Goal: Feedback & Contribution: Leave review/rating

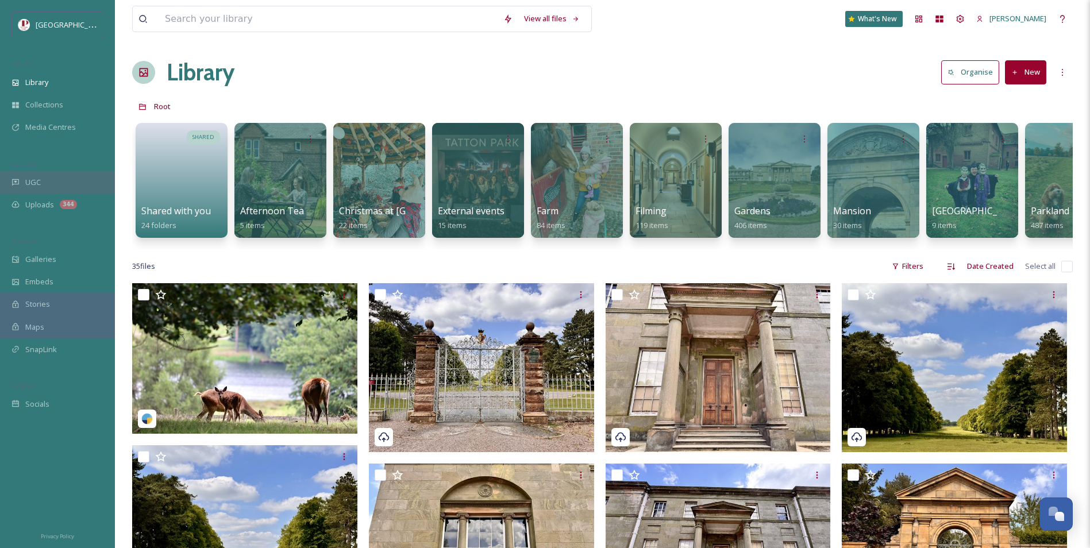
click at [63, 184] on div "UGC" at bounding box center [57, 182] width 115 height 22
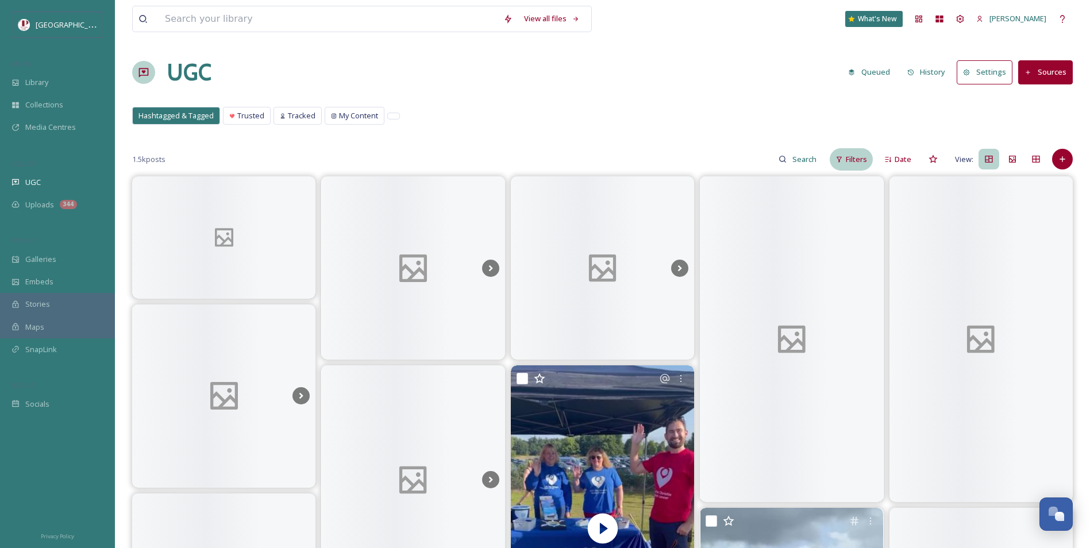
click at [859, 166] on div "Filters" at bounding box center [851, 159] width 43 height 22
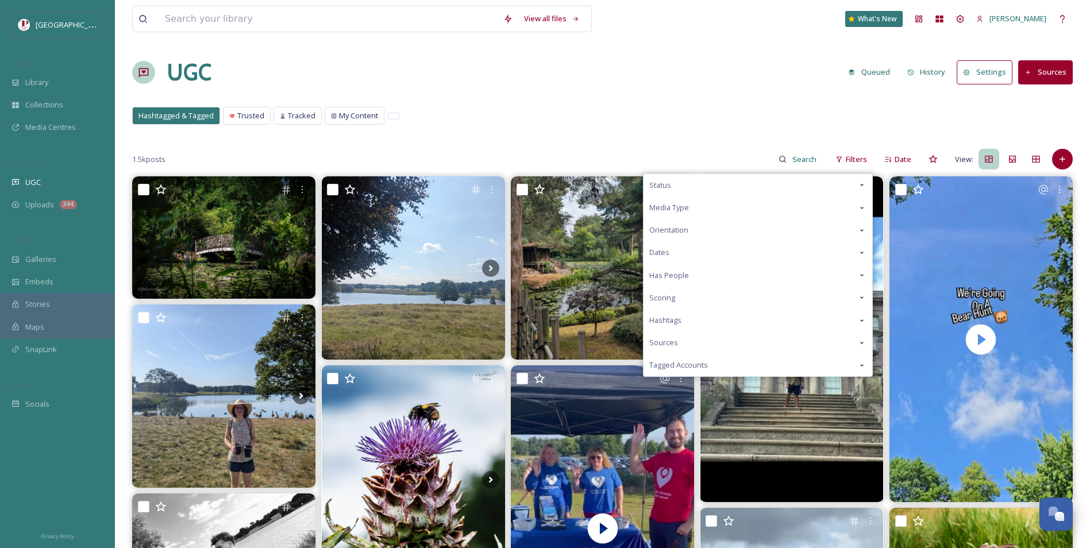
click at [686, 298] on div "Scoring" at bounding box center [758, 298] width 229 height 22
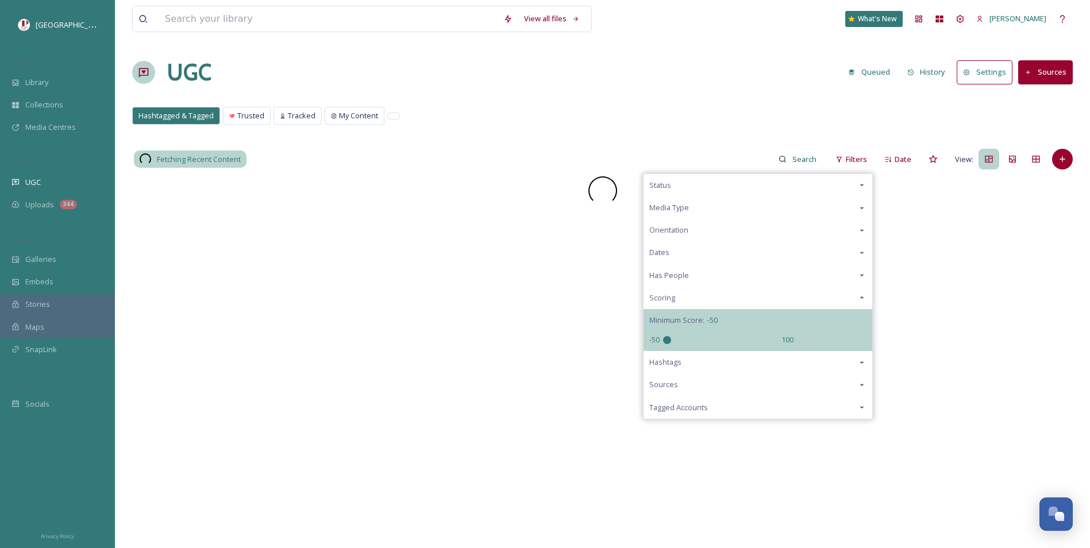
drag, startPoint x: 715, startPoint y: 341, endPoint x: 591, endPoint y: 402, distance: 138.5
type input "-50"
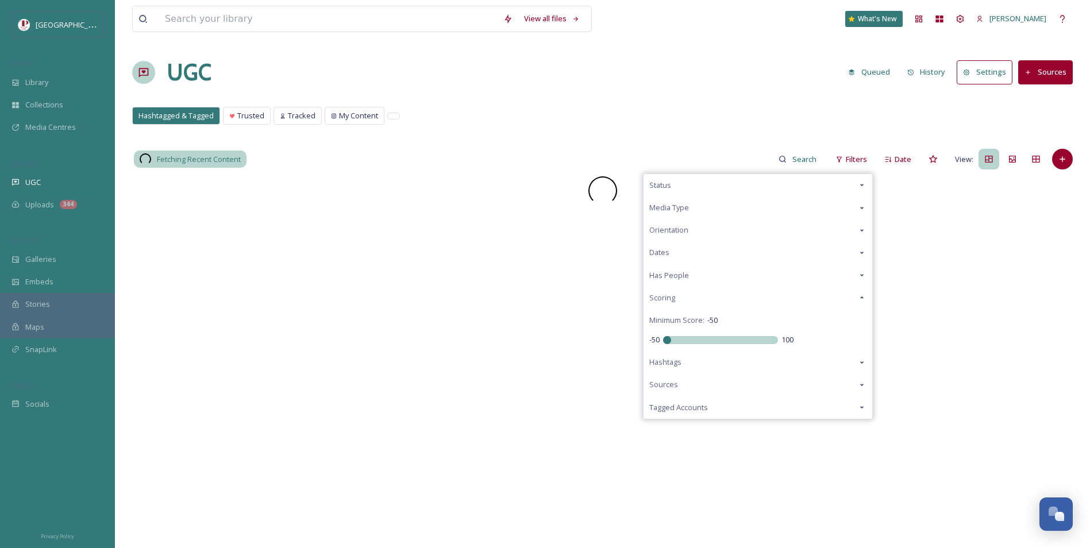
click at [663, 344] on input "range" at bounding box center [720, 340] width 115 height 8
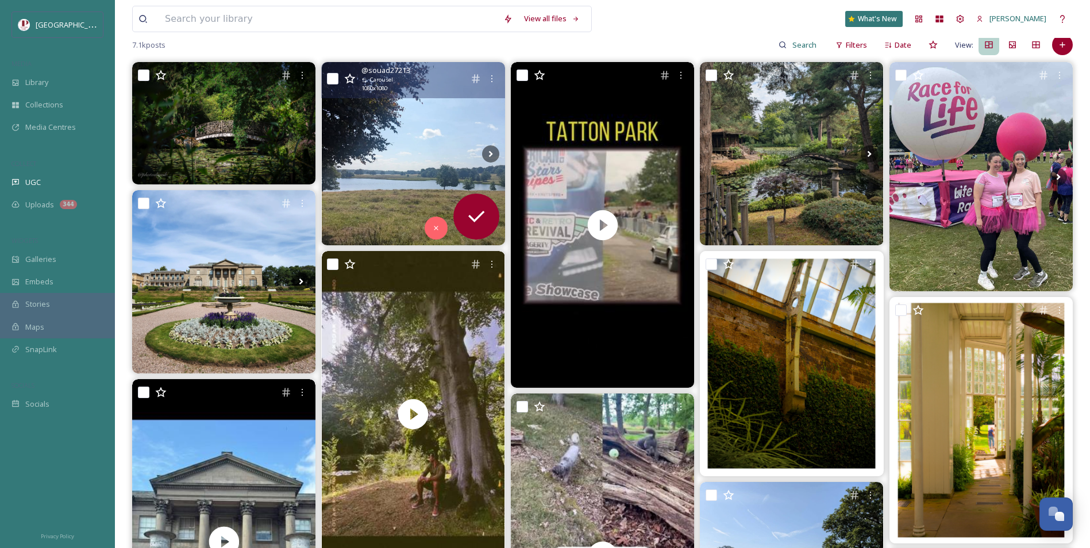
scroll to position [115, 0]
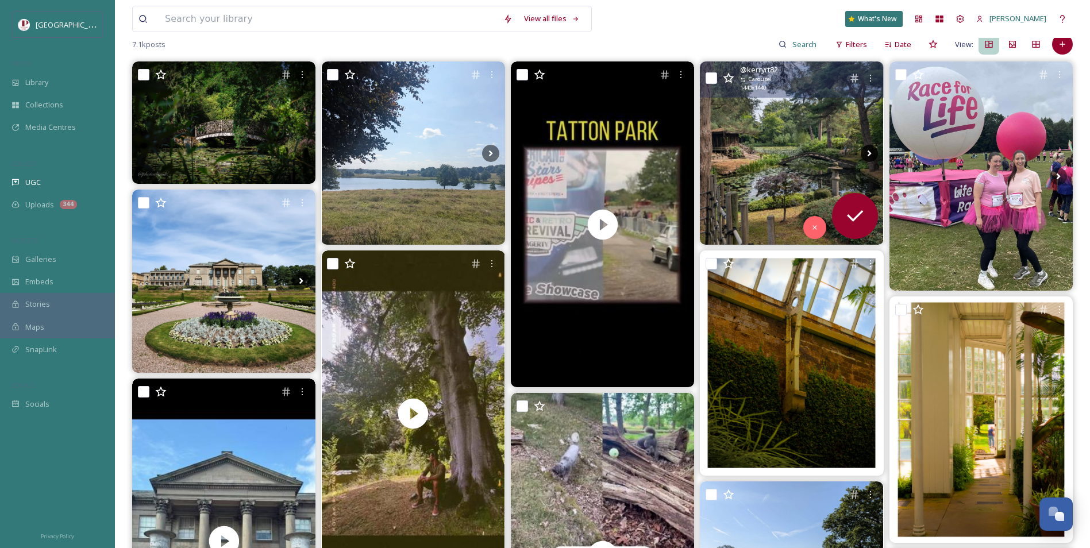
click at [870, 155] on icon at bounding box center [869, 153] width 17 height 17
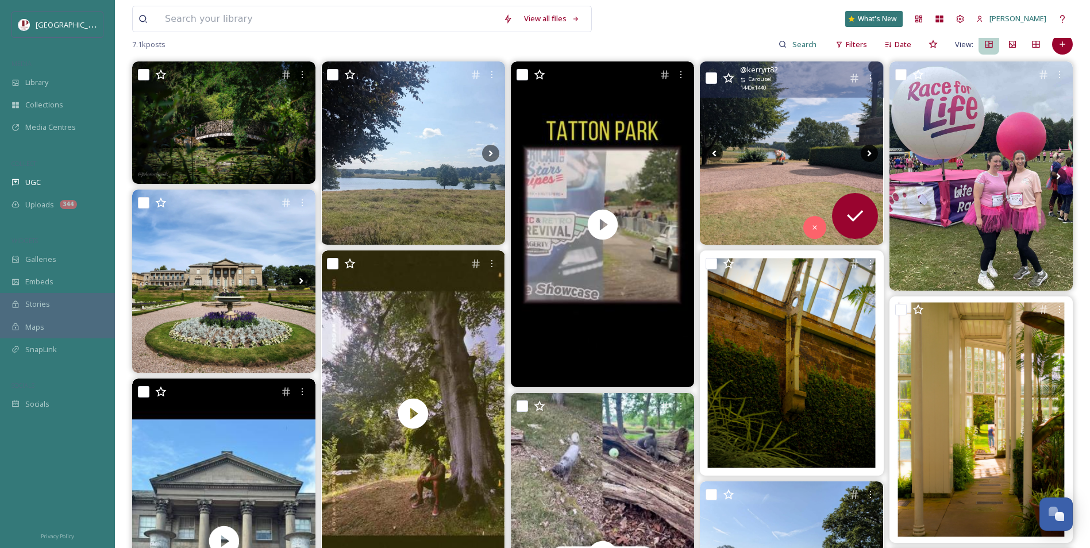
click at [870, 155] on icon at bounding box center [869, 153] width 17 height 17
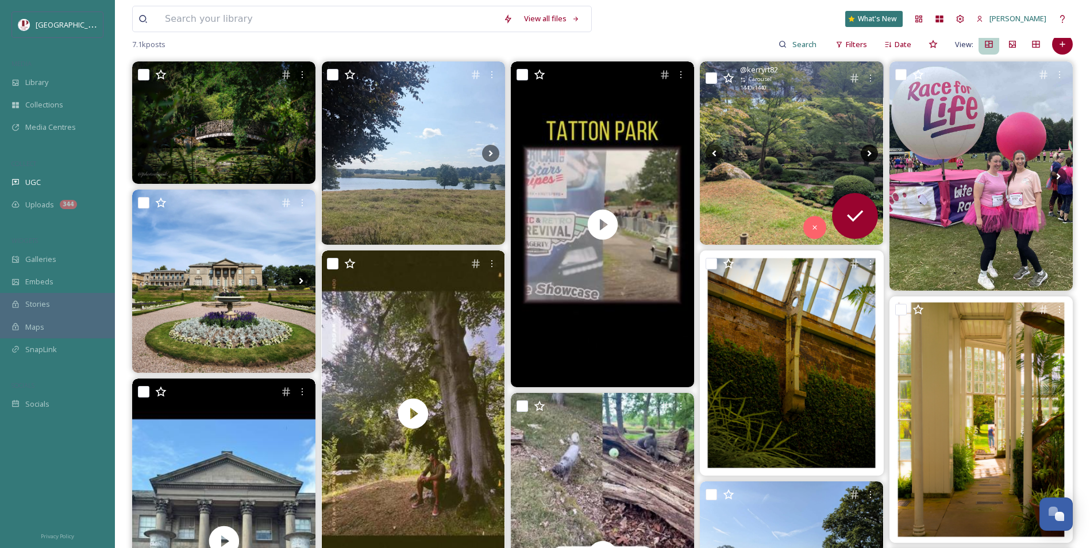
click at [870, 155] on icon at bounding box center [869, 153] width 17 height 17
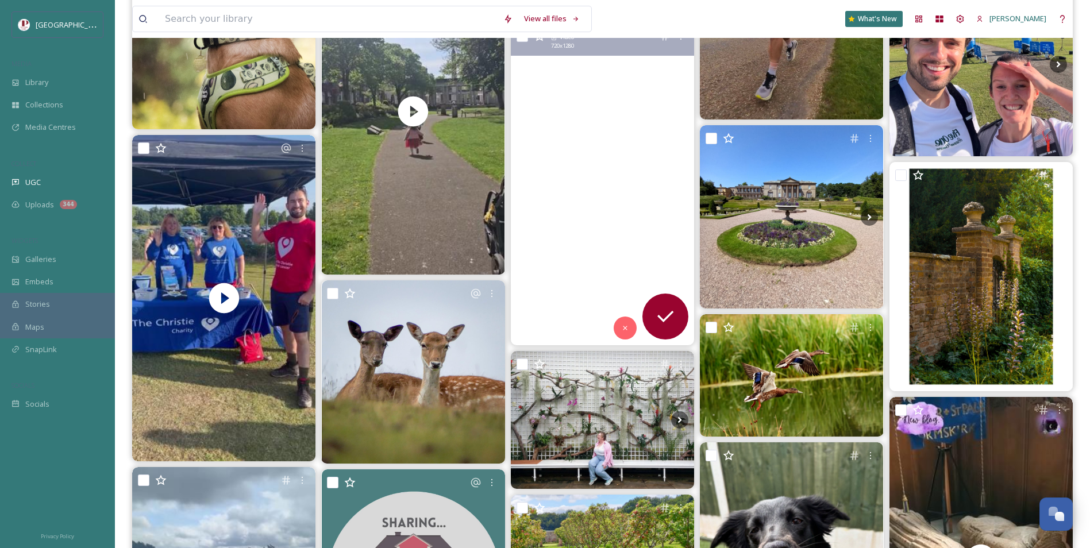
scroll to position [1436, 0]
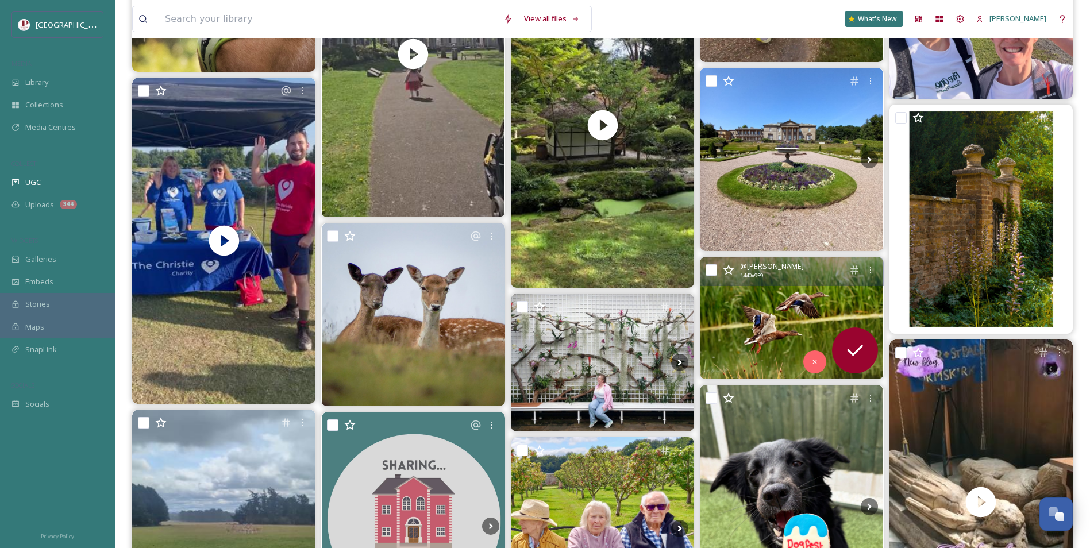
click at [704, 316] on img at bounding box center [791, 318] width 183 height 122
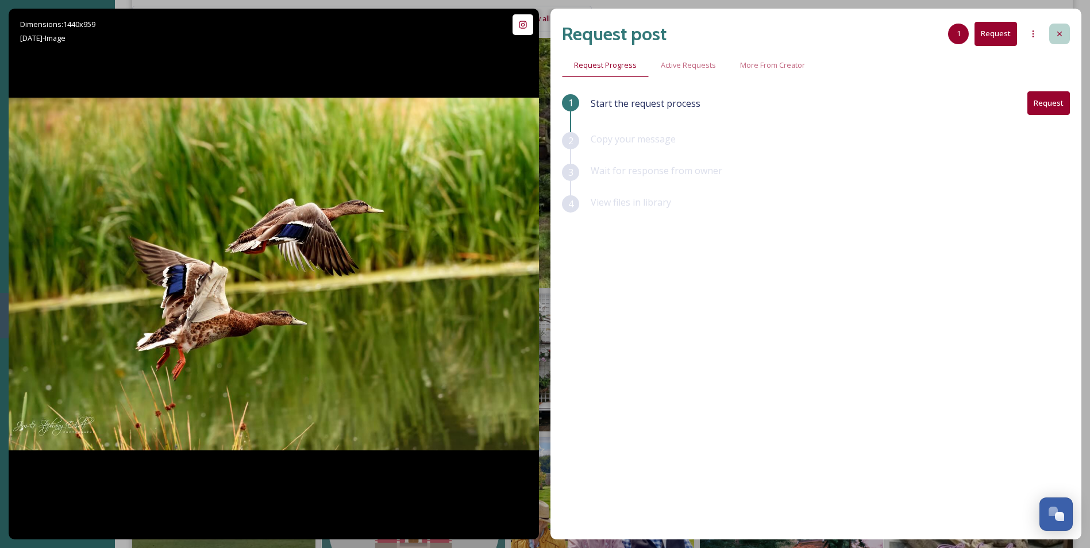
click at [1059, 37] on icon at bounding box center [1059, 33] width 9 height 9
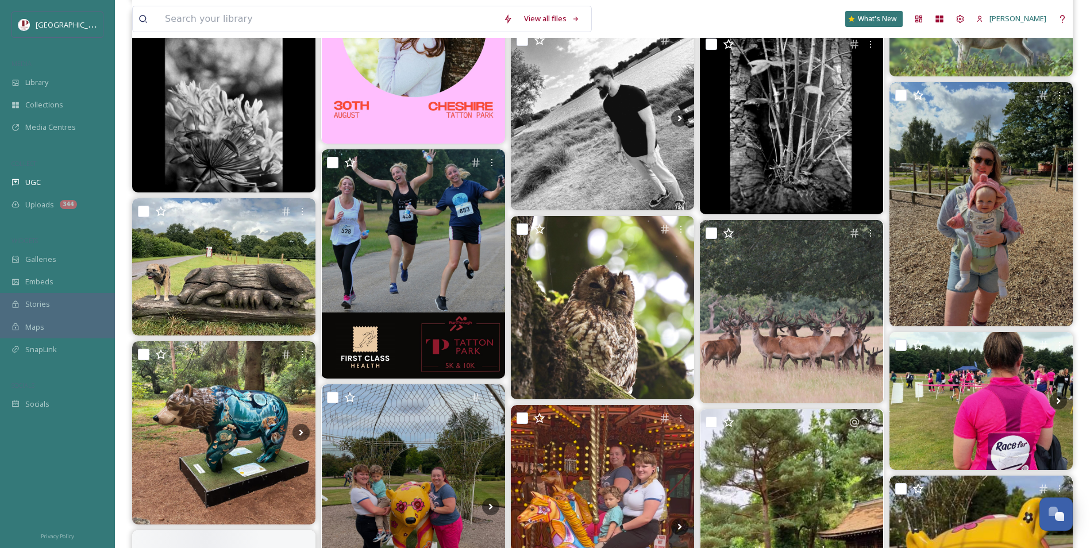
scroll to position [2241, 0]
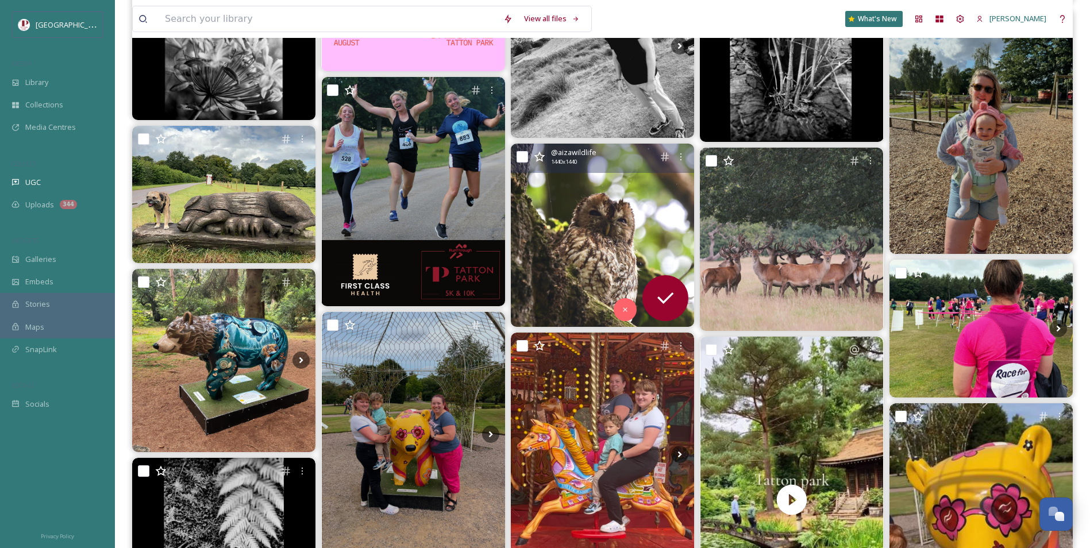
click at [537, 258] on img at bounding box center [602, 235] width 183 height 183
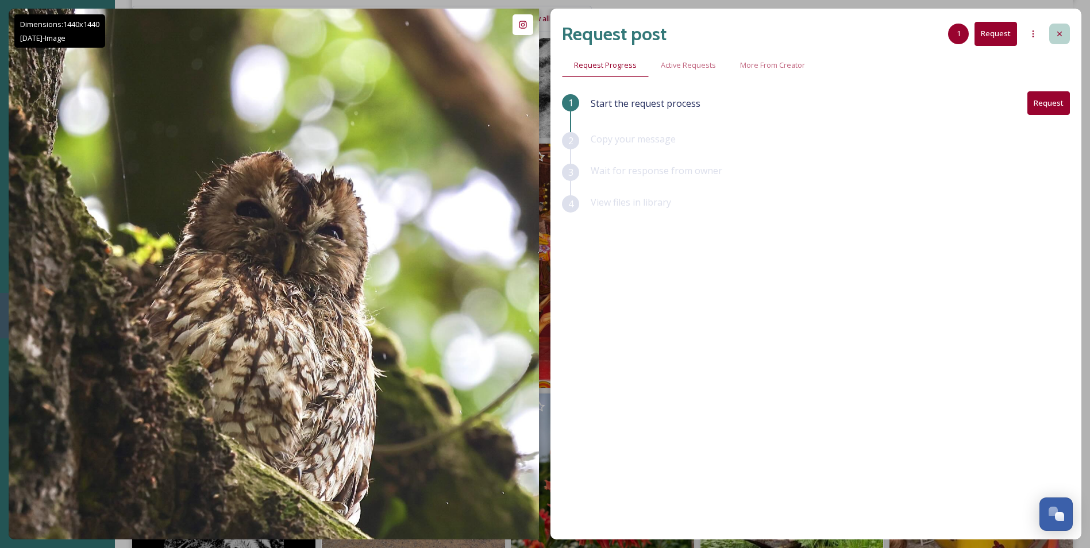
click at [1062, 33] on icon at bounding box center [1059, 33] width 9 height 9
